Goal: Find specific page/section: Find specific page/section

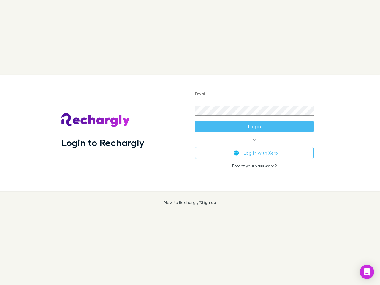
click at [190, 142] on div "Login to Rechargly" at bounding box center [124, 132] width 134 height 115
click at [254, 94] on input "Email" at bounding box center [254, 94] width 119 height 9
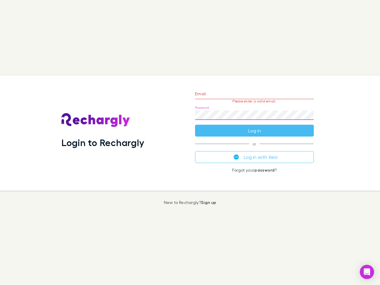
click at [254, 126] on form "Email Please enter a valid email. Password Log in" at bounding box center [254, 111] width 119 height 52
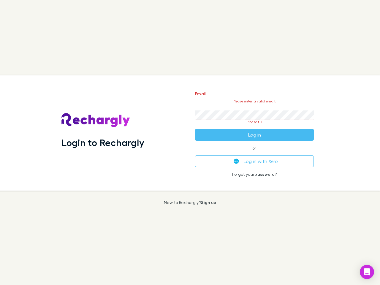
click at [254, 153] on div "Email Please enter a valid email. Password Please fill Log in or Log in with Xe…" at bounding box center [254, 132] width 128 height 115
click at [367, 272] on icon "Open Intercom Messenger" at bounding box center [367, 271] width 6 height 7
